Goal: Check status: Check status

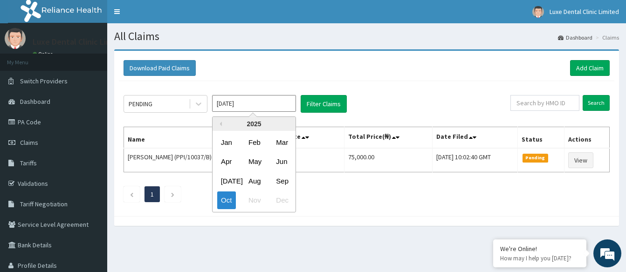
click at [250, 106] on input "[DATE]" at bounding box center [254, 103] width 84 height 17
click at [279, 182] on div "Sep" at bounding box center [281, 181] width 19 height 17
type input "[DATE]"
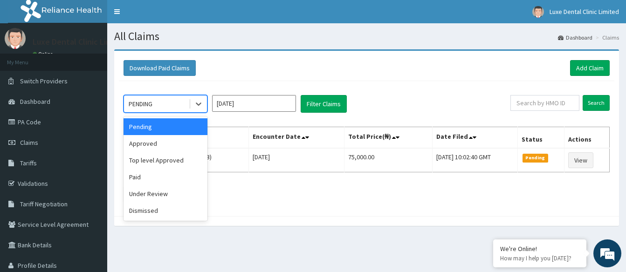
click at [184, 102] on div "PENDING" at bounding box center [156, 104] width 65 height 15
click at [189, 129] on div "Pending" at bounding box center [166, 126] width 84 height 17
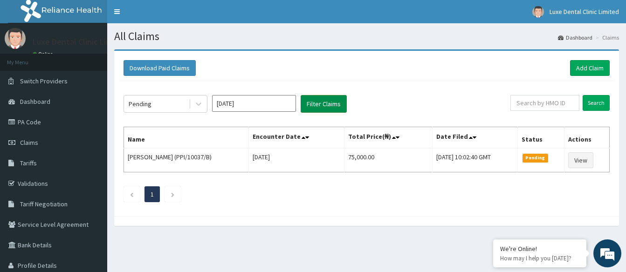
click at [339, 109] on button "Filter Claims" at bounding box center [324, 104] width 46 height 18
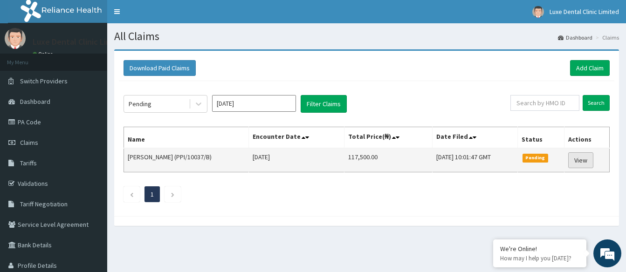
click at [579, 164] on link "View" at bounding box center [580, 160] width 25 height 16
